Goal: Information Seeking & Learning: Learn about a topic

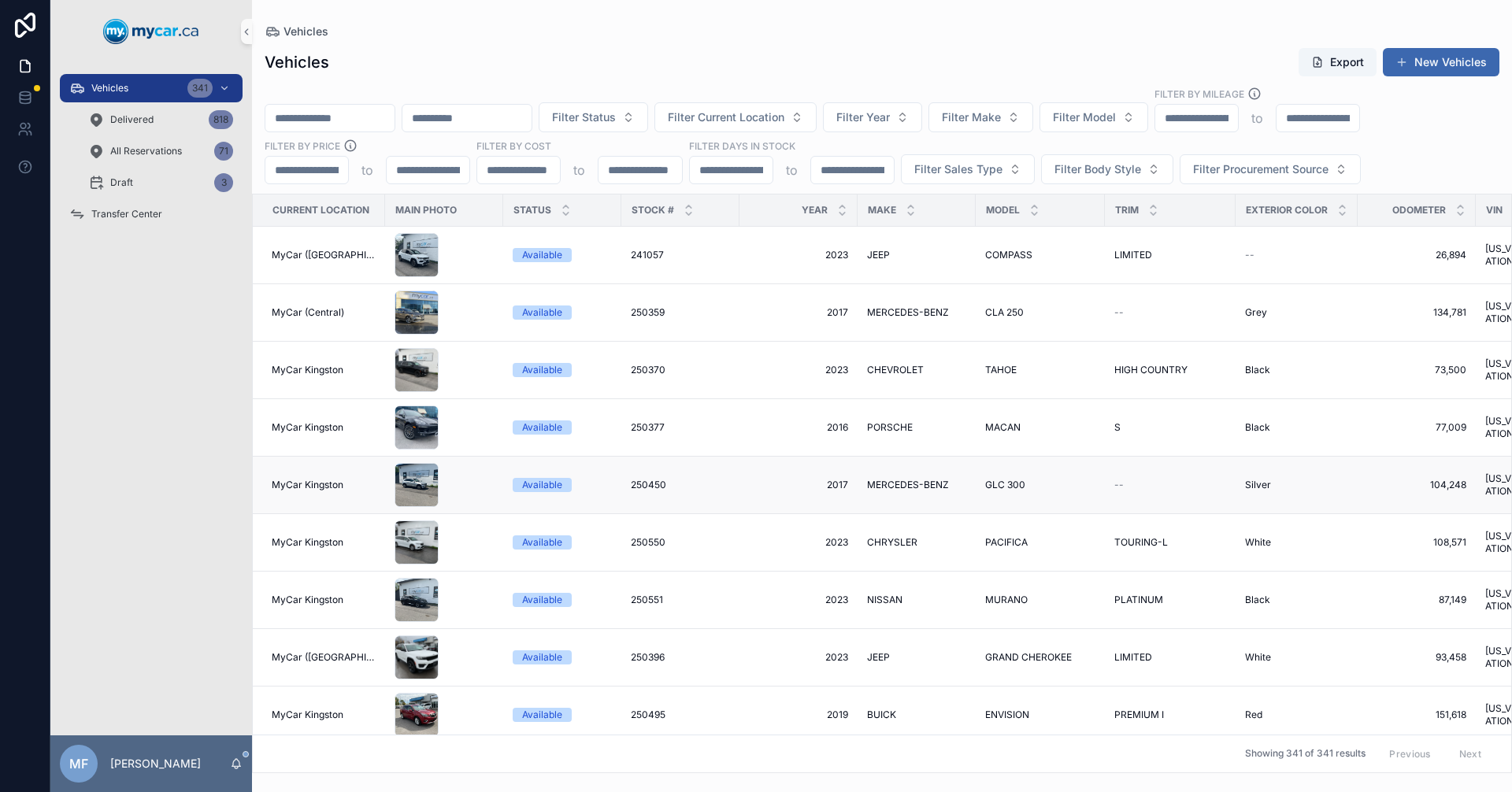
click at [622, 501] on td "250450 250450" at bounding box center [680, 485] width 118 height 58
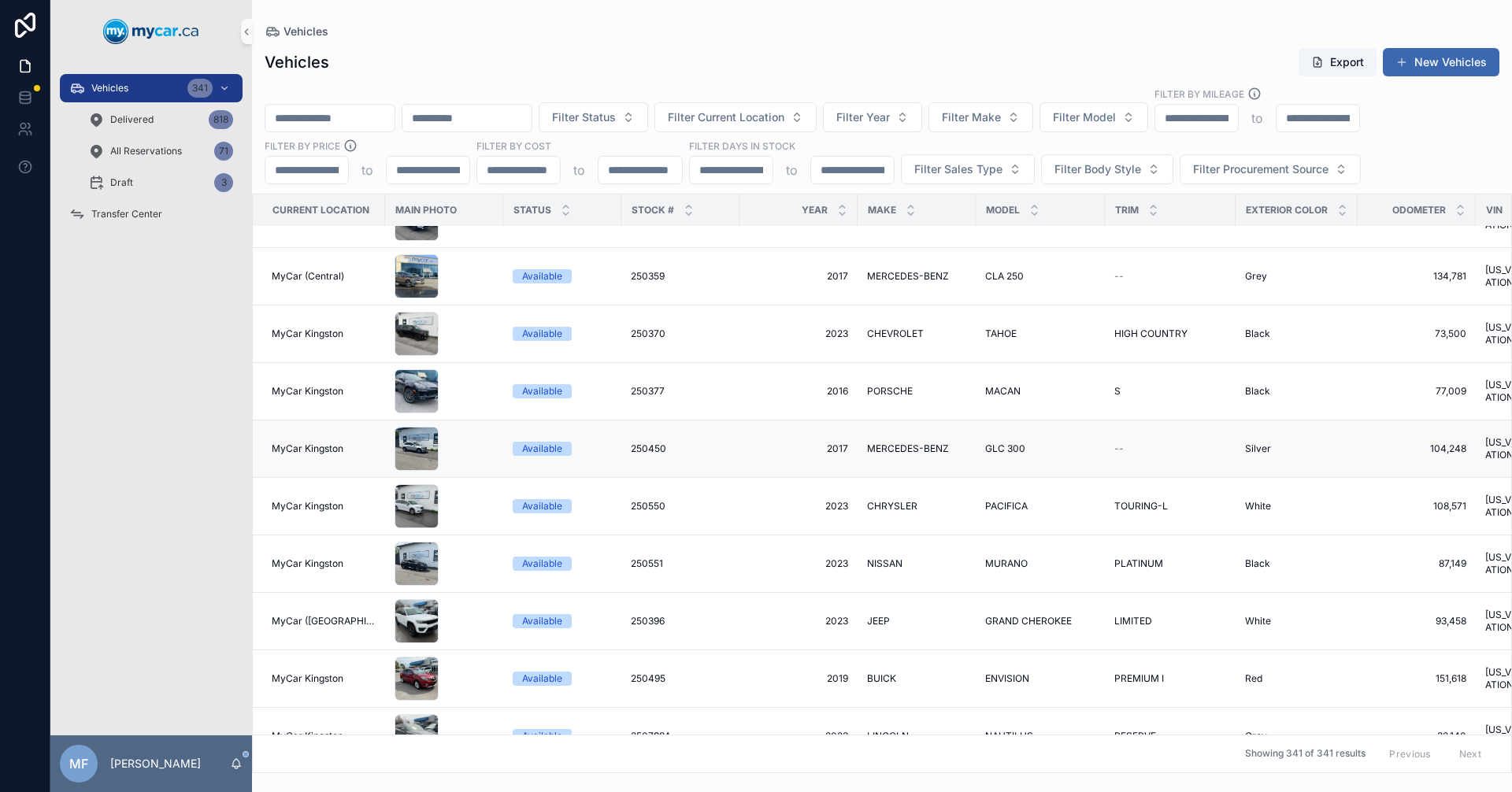
scroll to position [79, 0]
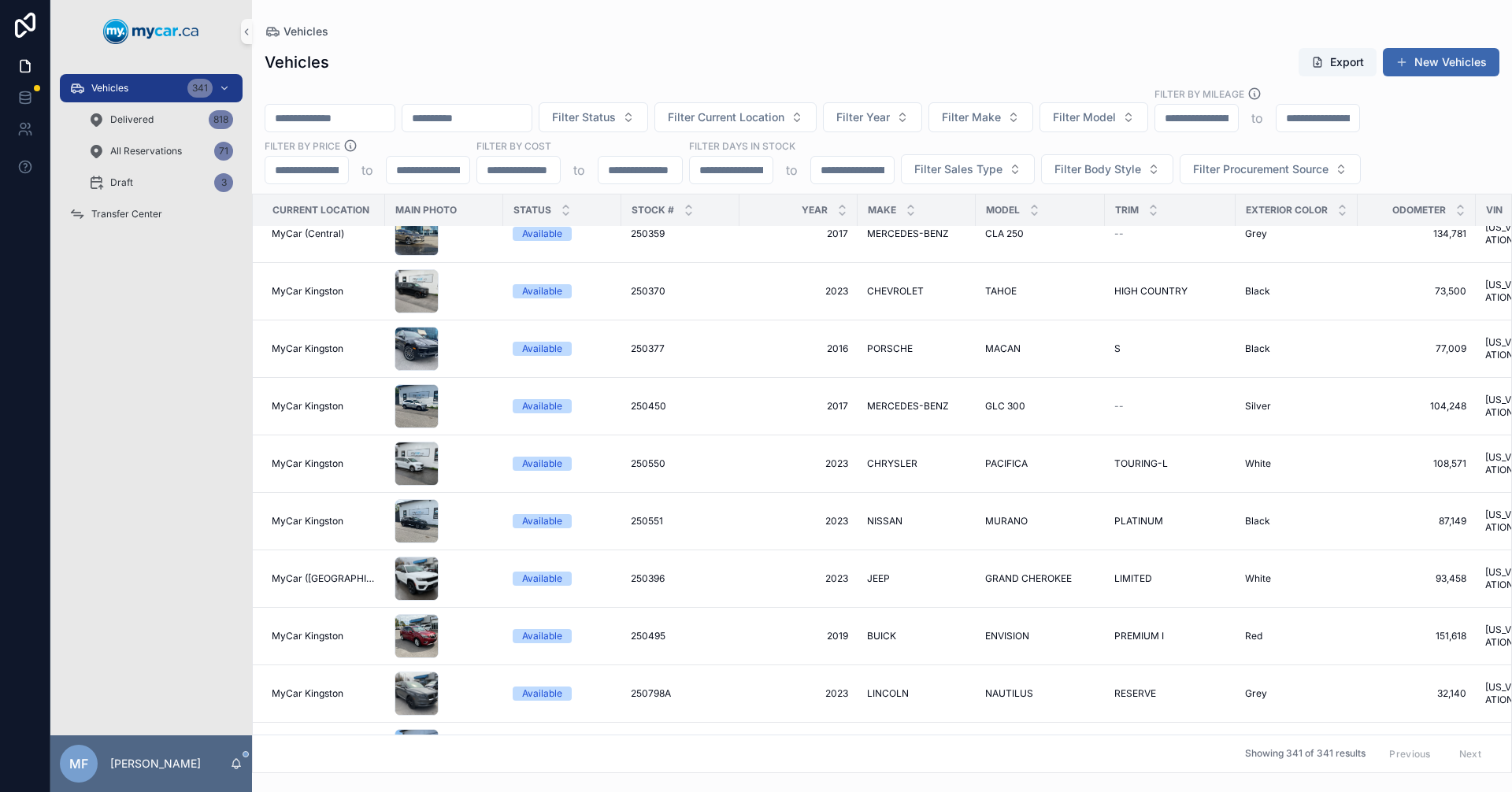
click at [313, 121] on input "scrollable content" at bounding box center [330, 118] width 129 height 22
type input "******"
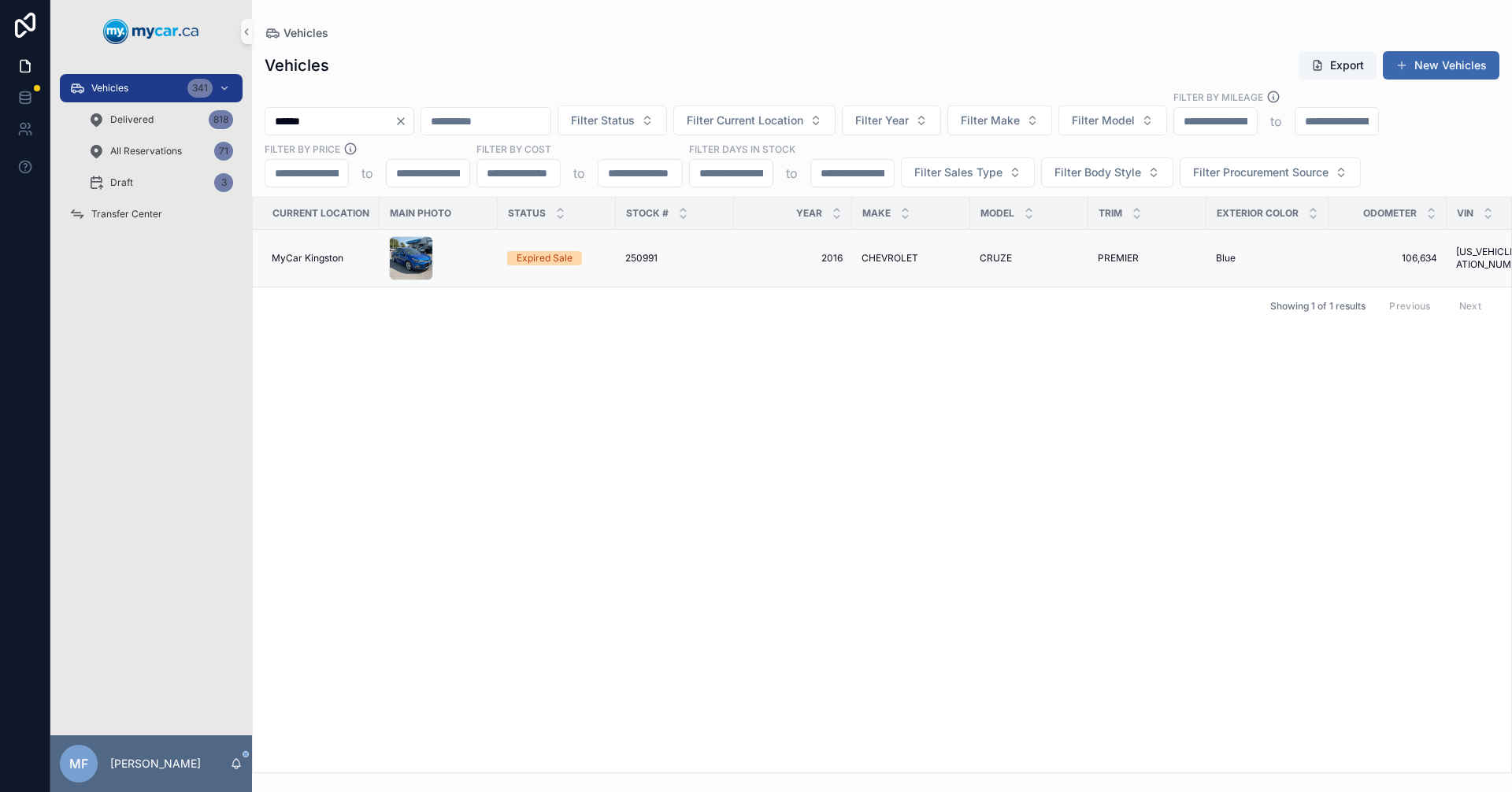
click at [902, 268] on td "CHEVROLET CHEVROLET" at bounding box center [911, 258] width 118 height 58
click at [875, 258] on span "CHEVROLET" at bounding box center [889, 258] width 57 height 13
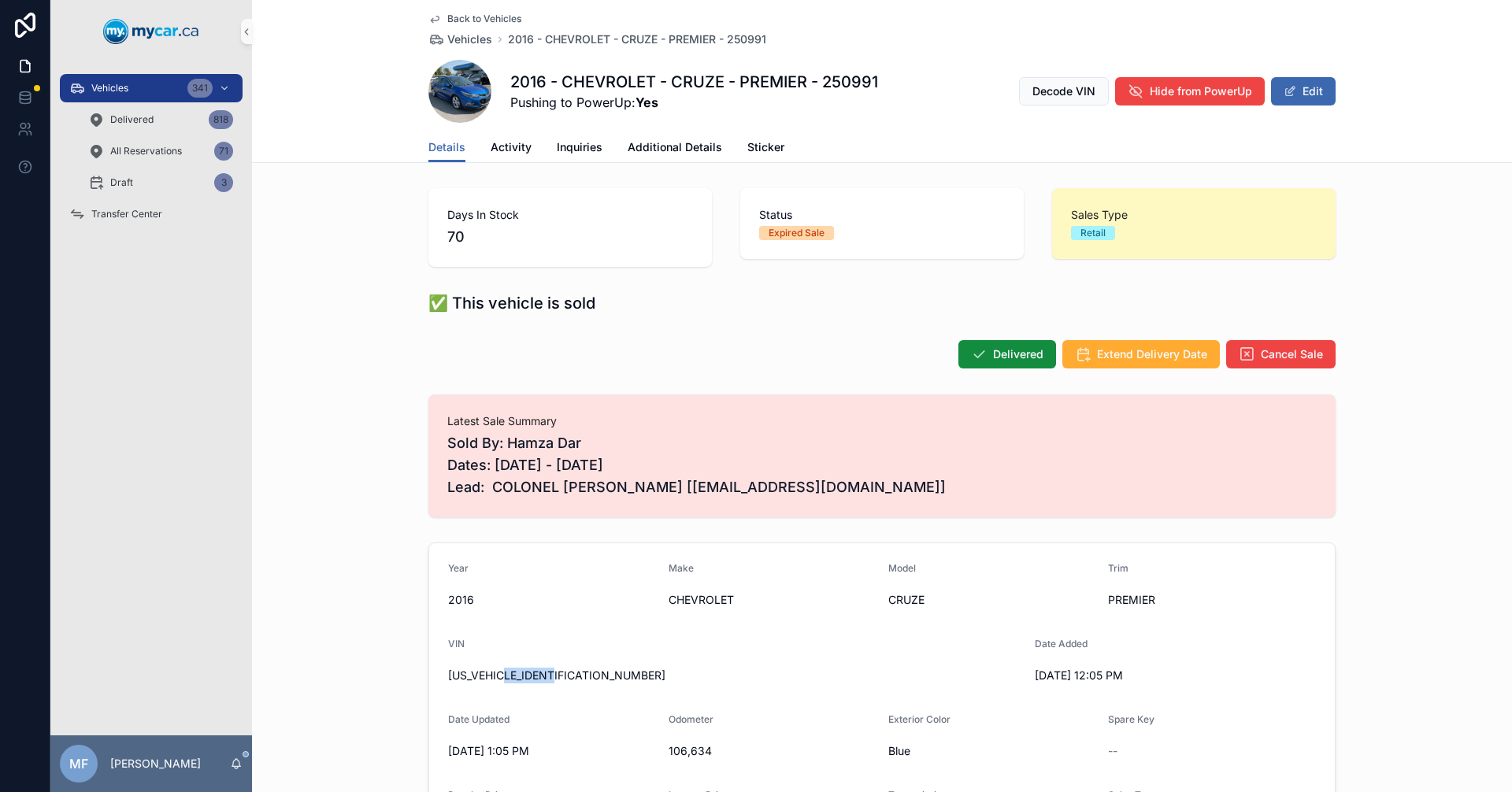
drag, startPoint x: 502, startPoint y: 678, endPoint x: 564, endPoint y: 684, distance: 62.3
click at [564, 684] on div "[US_VEHICLE_IDENTIFICATION_NUMBER]" at bounding box center [735, 676] width 574 height 25
